Goal: Navigation & Orientation: Find specific page/section

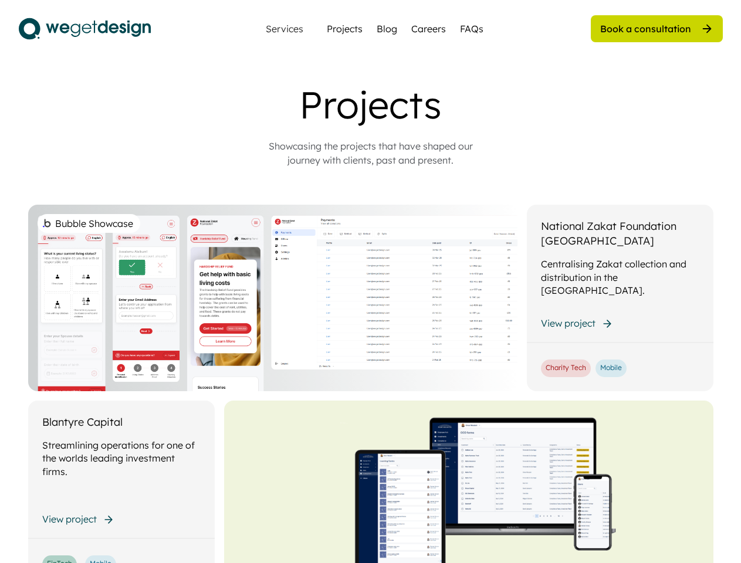
click at [370, 282] on div "Bubble Showcase" at bounding box center [272, 298] width 489 height 187
click at [371, 323] on div "Bubble Showcase" at bounding box center [272, 298] width 489 height 187
click at [371, 124] on div "Projects" at bounding box center [370, 104] width 469 height 45
click at [371, 104] on div "Projects" at bounding box center [370, 104] width 469 height 45
click at [371, 153] on div "Showcasing the projects that have shaped our journey with clients, past and pre…" at bounding box center [370, 153] width 235 height 28
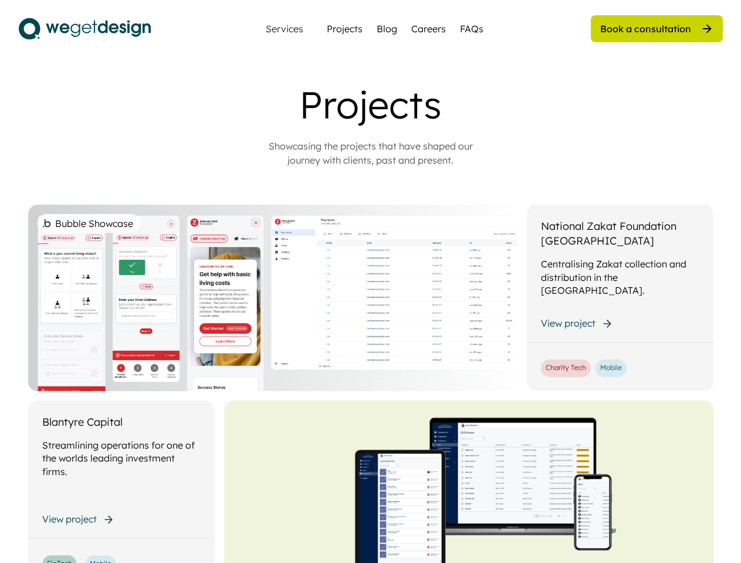
click at [371, 384] on div "Bubble Showcase" at bounding box center [272, 298] width 489 height 187
click at [371, 298] on div "Bubble Showcase" at bounding box center [272, 298] width 489 height 187
click at [273, 298] on div "Bubble Showcase" at bounding box center [272, 298] width 489 height 187
